Goal: Check status: Check status

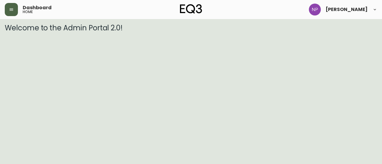
click at [13, 8] on icon "button" at bounding box center [11, 9] width 5 height 5
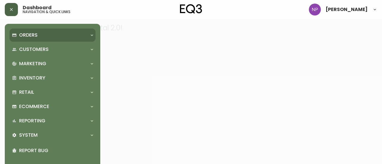
click at [27, 40] on div "Orders" at bounding box center [53, 35] width 86 height 13
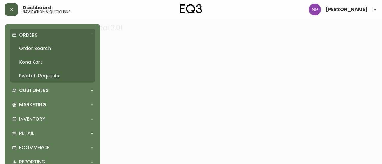
click at [32, 49] on link "Order Search" at bounding box center [53, 49] width 86 height 14
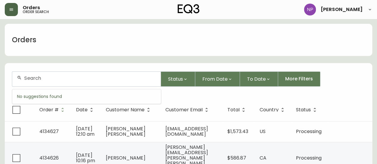
click at [53, 78] on input "text" at bounding box center [90, 78] width 132 height 6
type input "4132050"
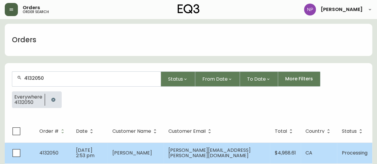
click at [85, 152] on span "[DATE] 2:53 pm" at bounding box center [85, 153] width 18 height 12
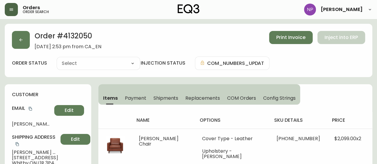
type input "Processing"
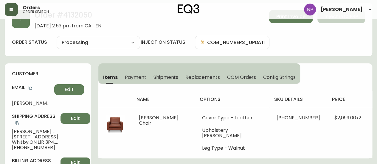
select select "PROCESSING"
